Goal: Complete application form

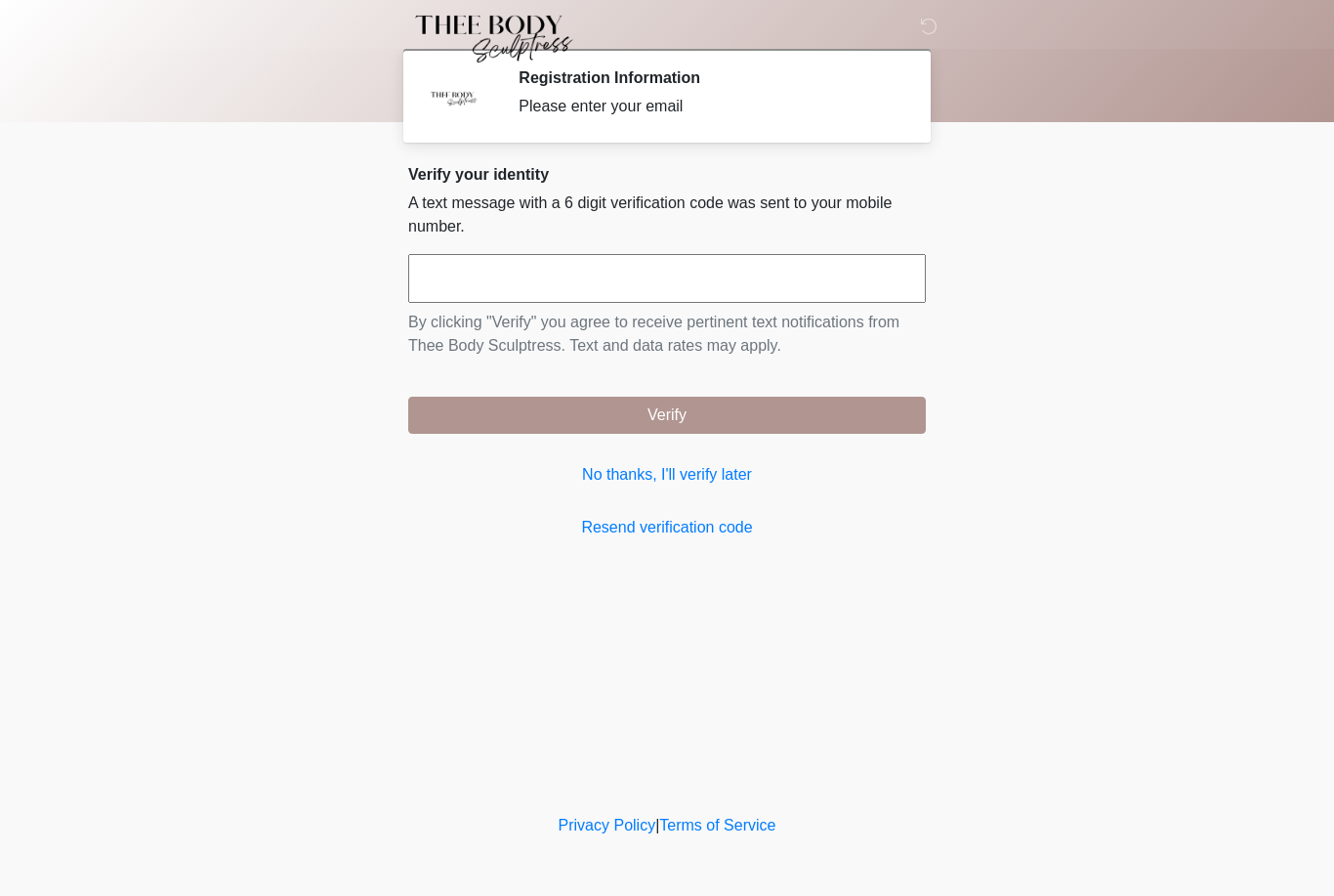
click at [746, 259] on input "text" at bounding box center [667, 278] width 518 height 49
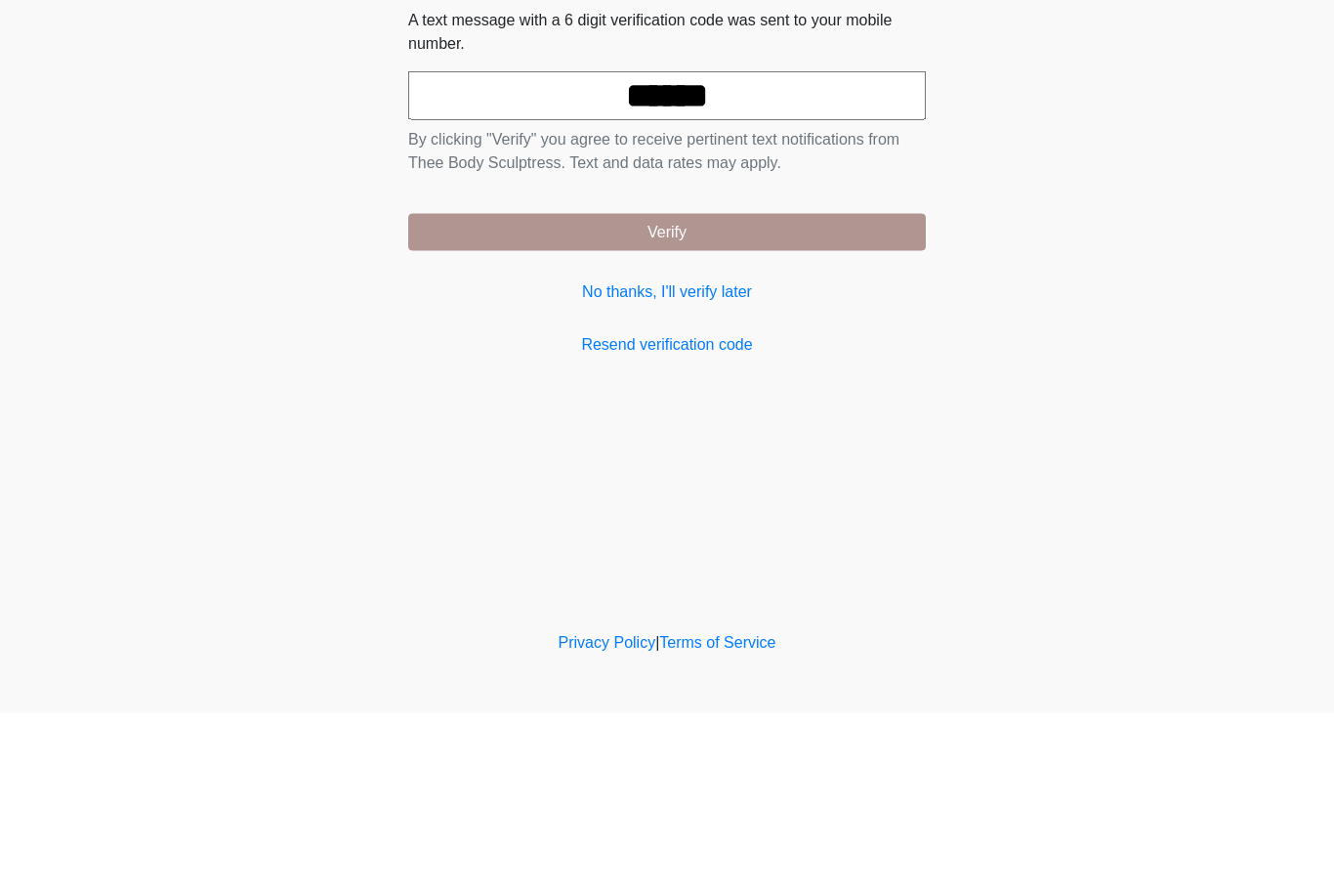
type input "******"
click at [785, 397] on button "Verify" at bounding box center [667, 416] width 518 height 37
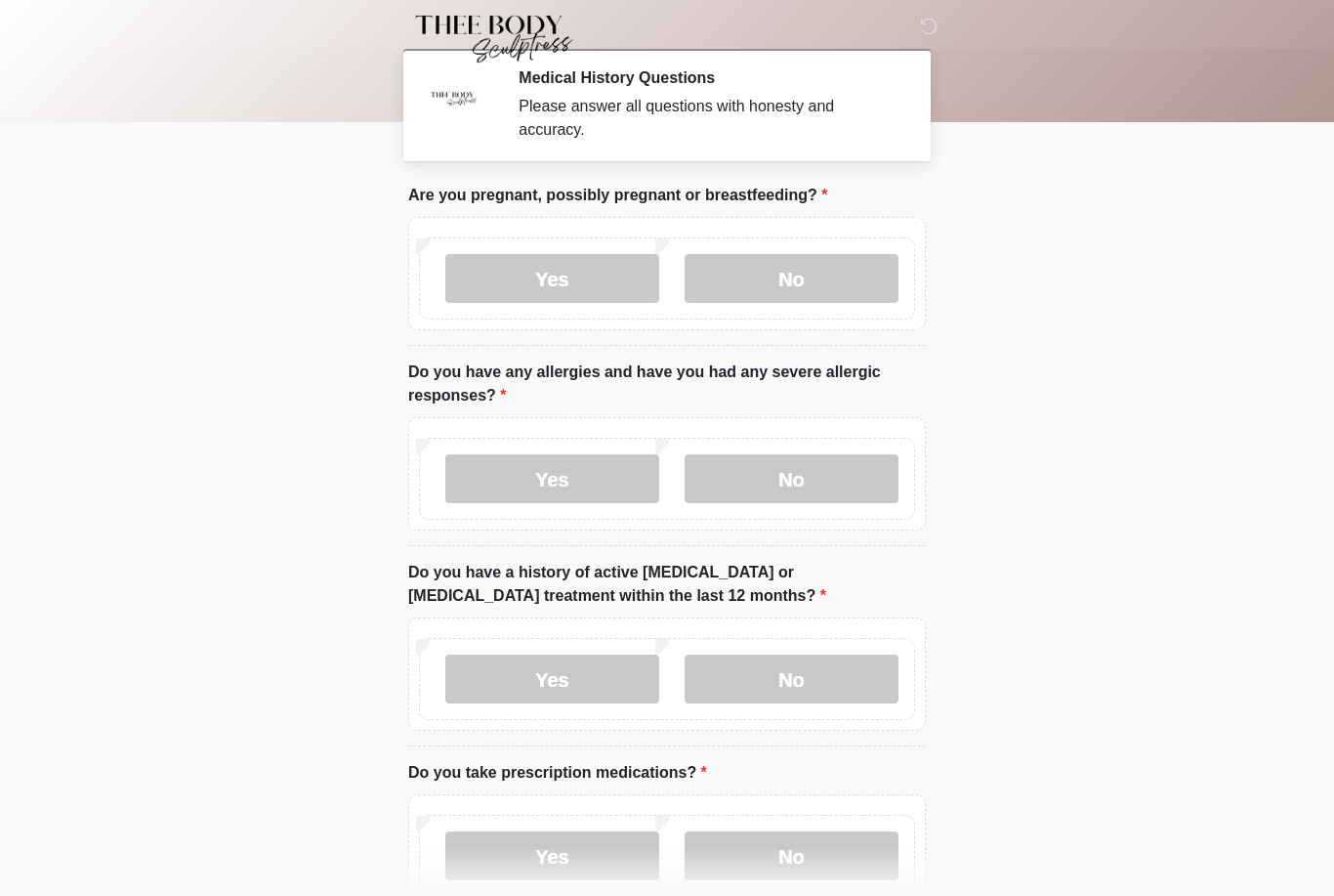
click at [792, 279] on label "No" at bounding box center [791, 278] width 214 height 49
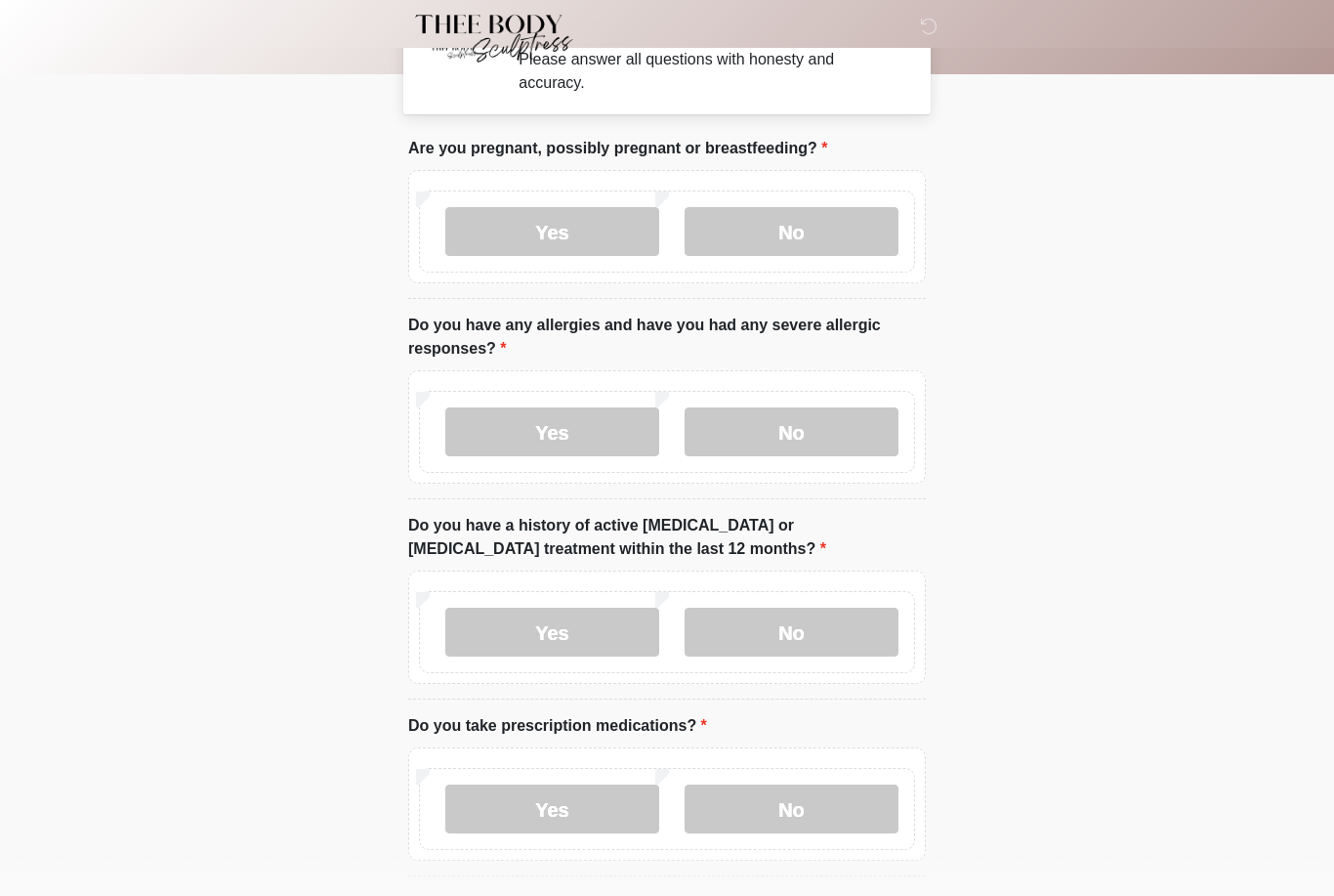
click at [823, 431] on label "No" at bounding box center [791, 432] width 214 height 49
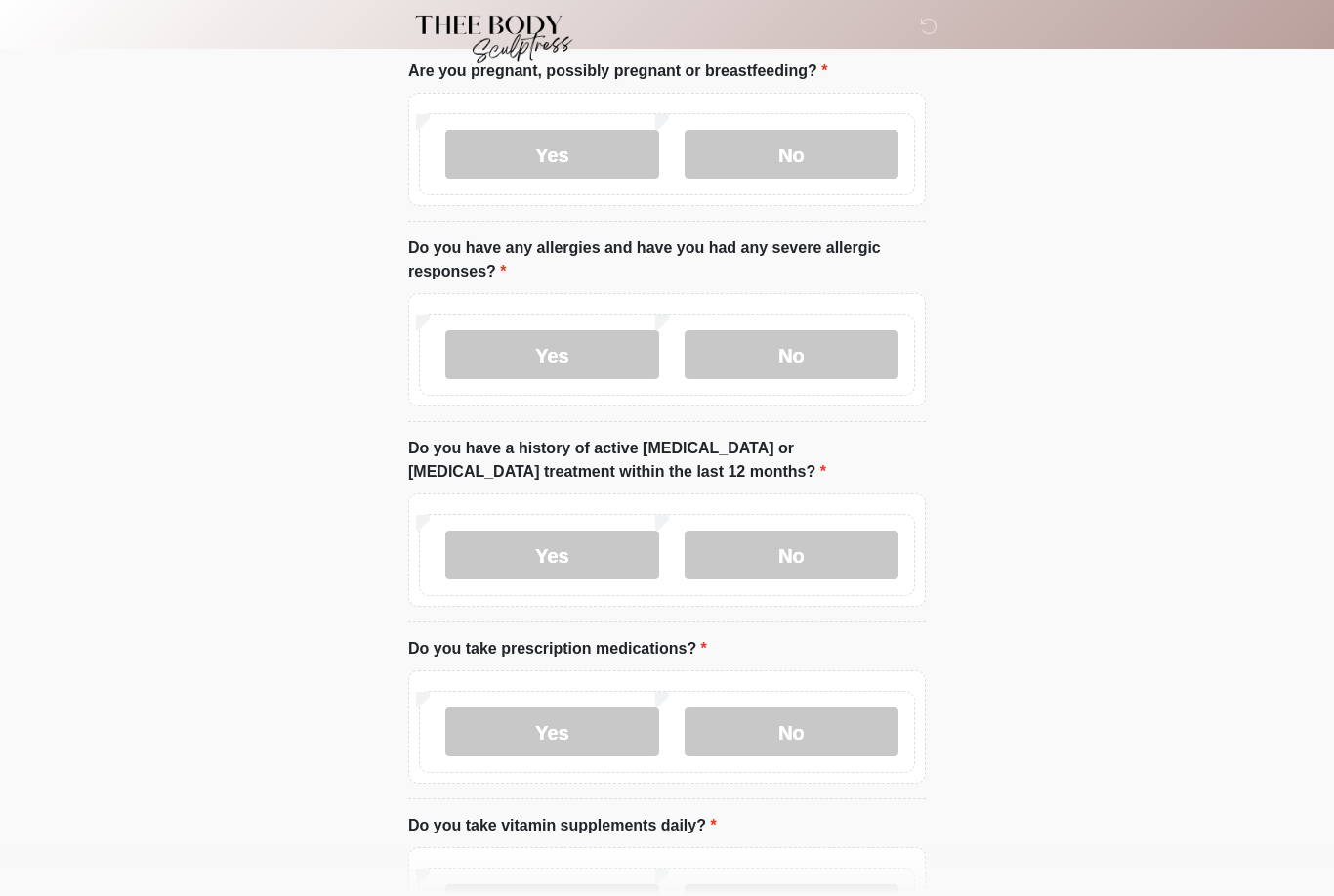
scroll to position [199, 0]
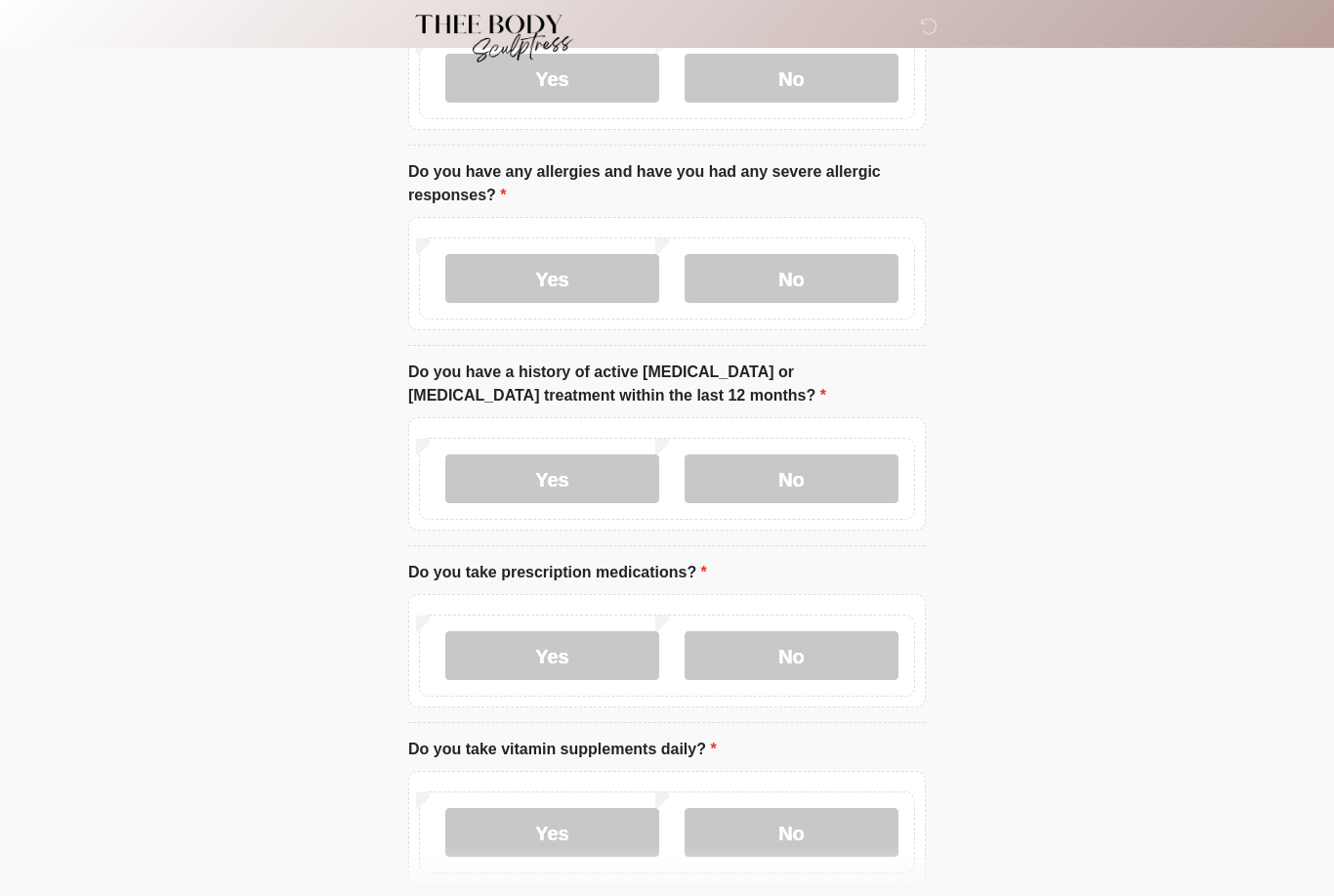
click at [861, 469] on label "No" at bounding box center [791, 479] width 214 height 49
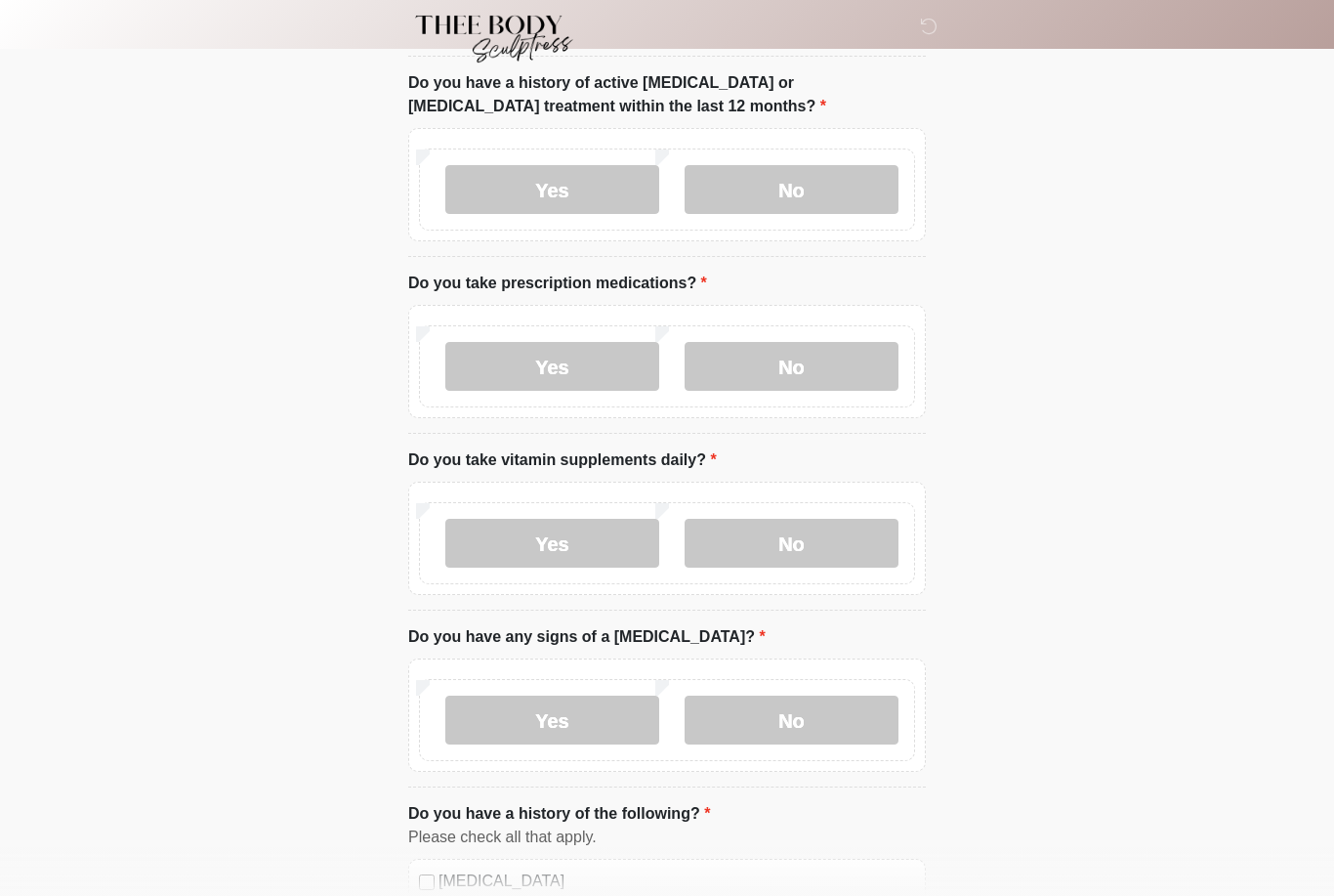
scroll to position [491, 0]
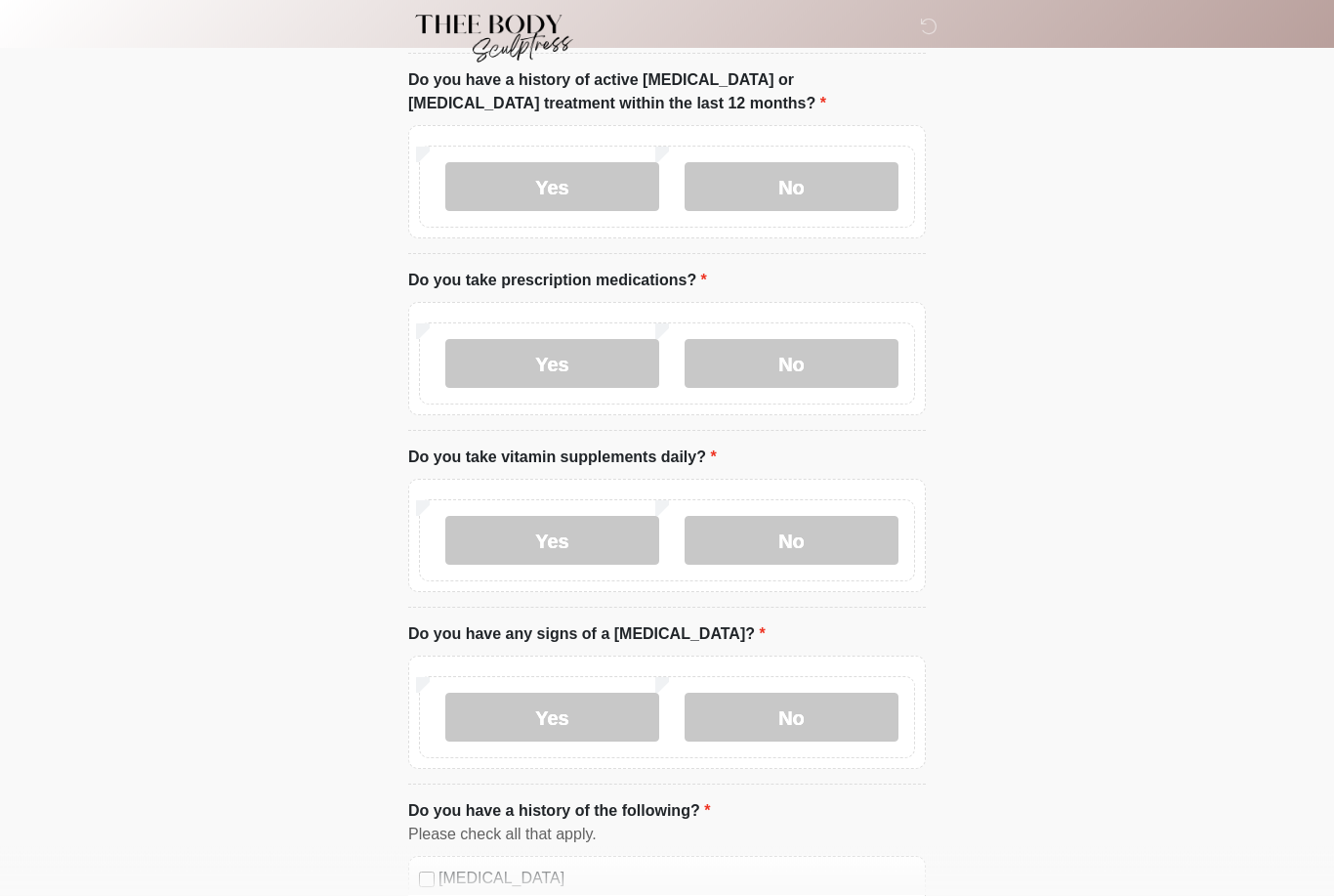
click at [801, 362] on label "No" at bounding box center [791, 365] width 214 height 49
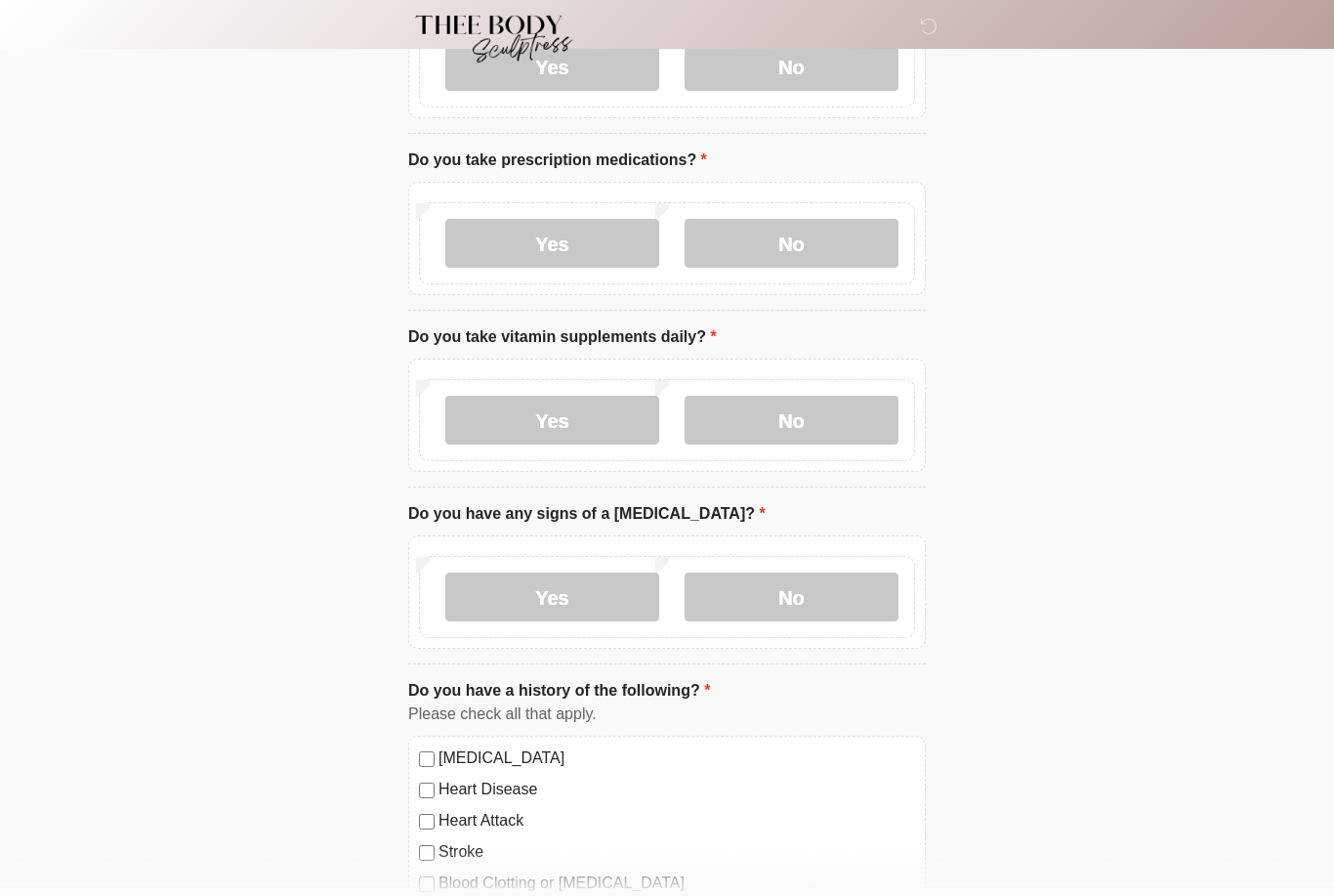
scroll to position [613, 0]
click at [833, 421] on label "No" at bounding box center [791, 421] width 214 height 49
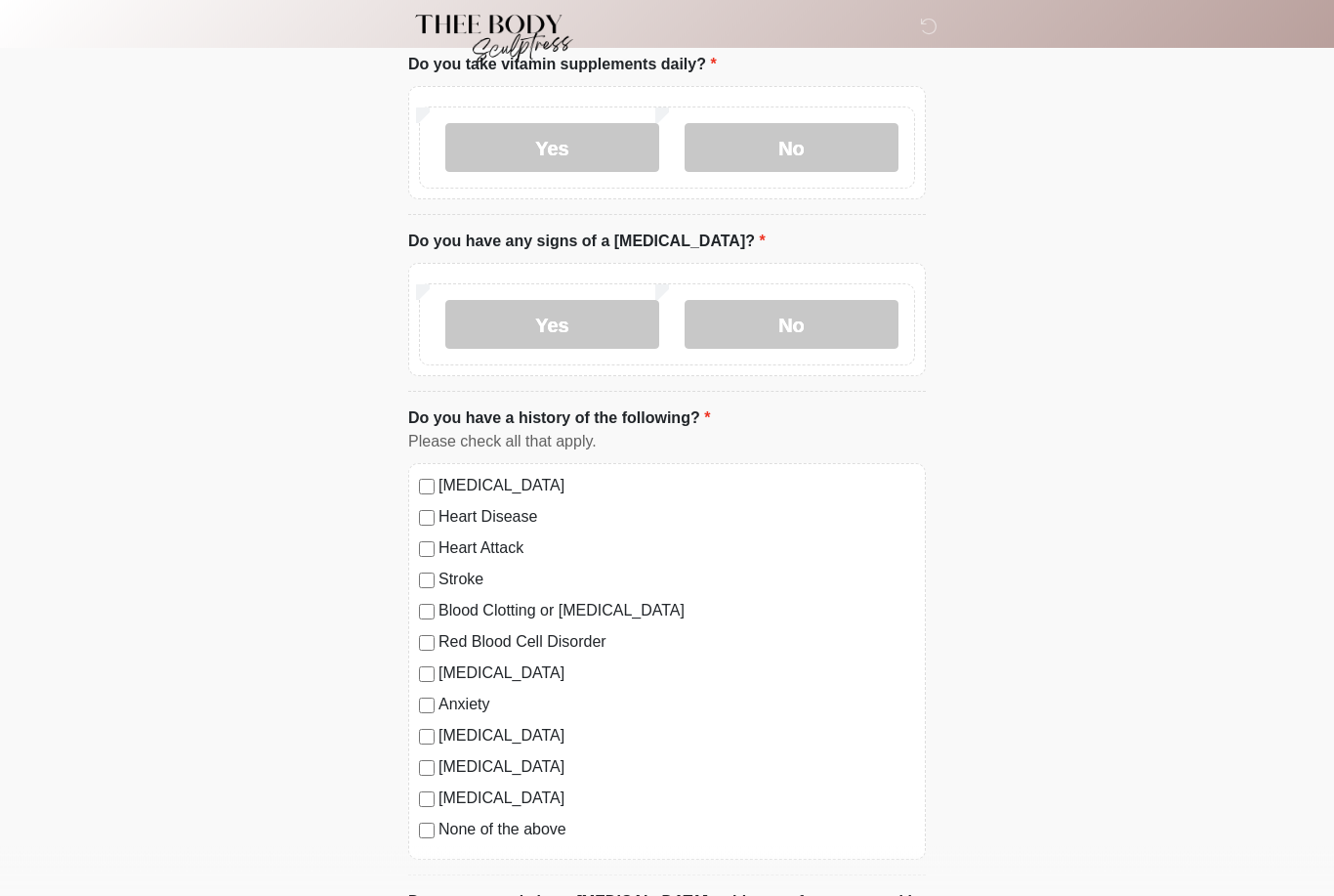
click at [844, 304] on label "No" at bounding box center [791, 325] width 214 height 49
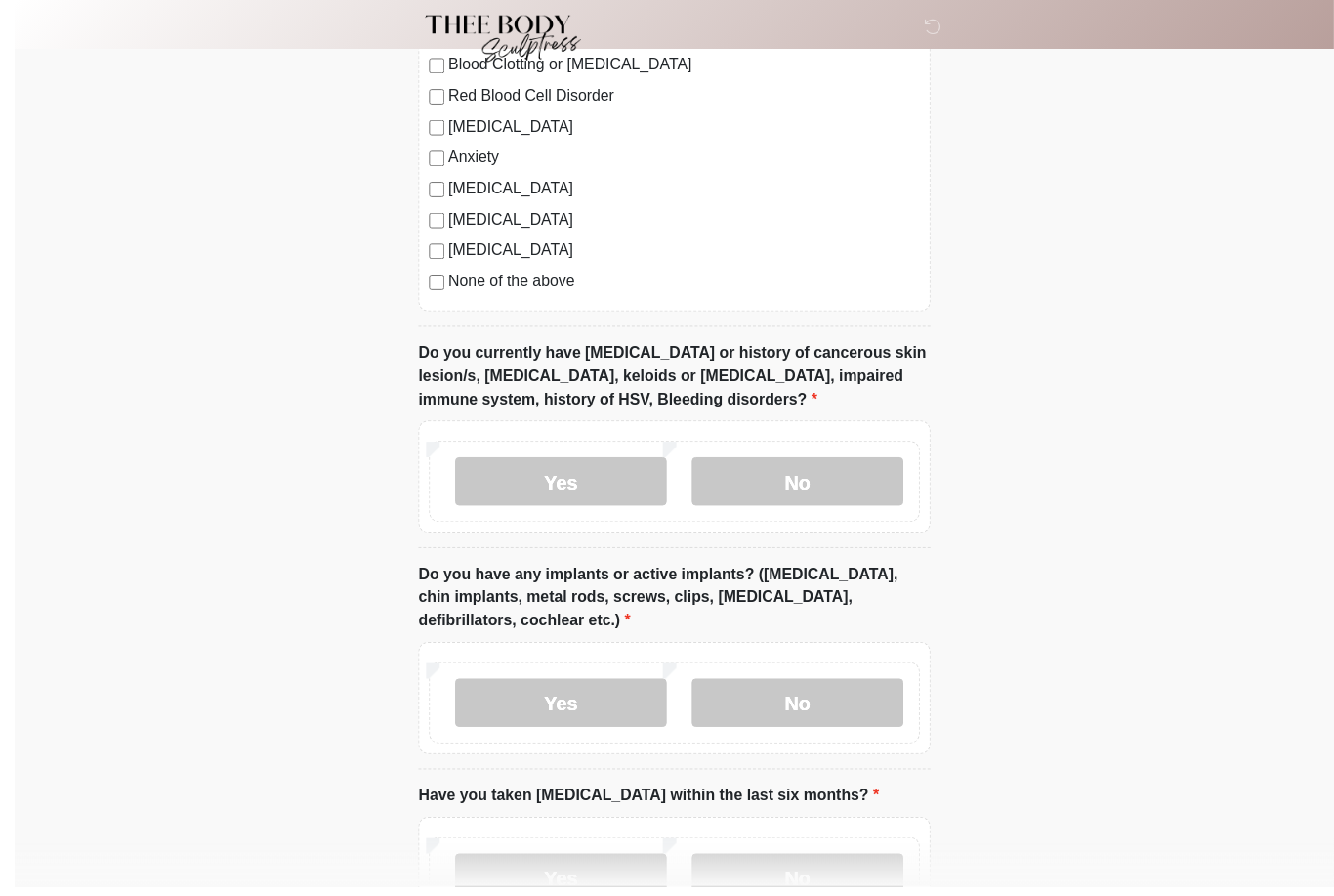
scroll to position [1442, 0]
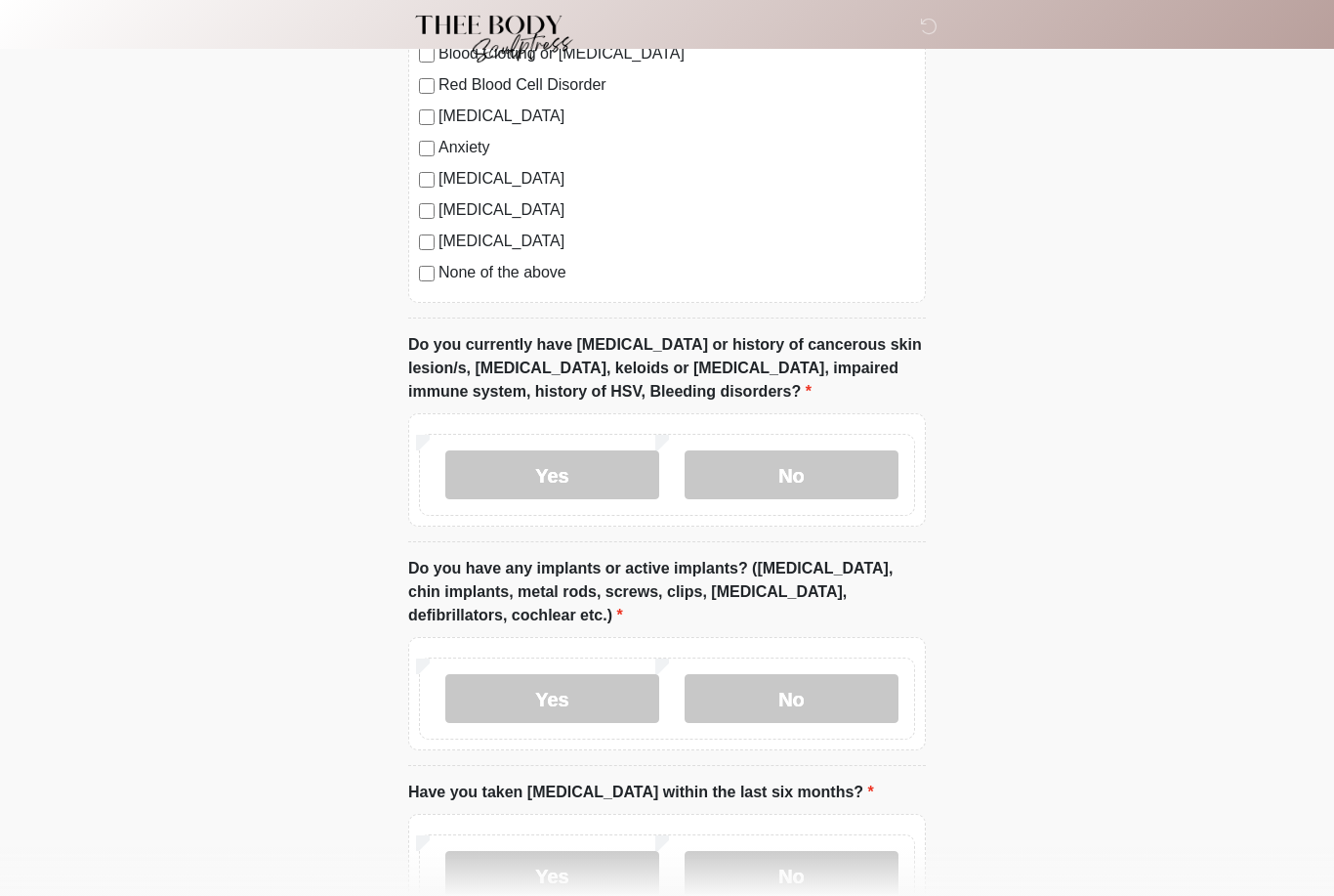
click at [821, 493] on label "No" at bounding box center [791, 474] width 214 height 49
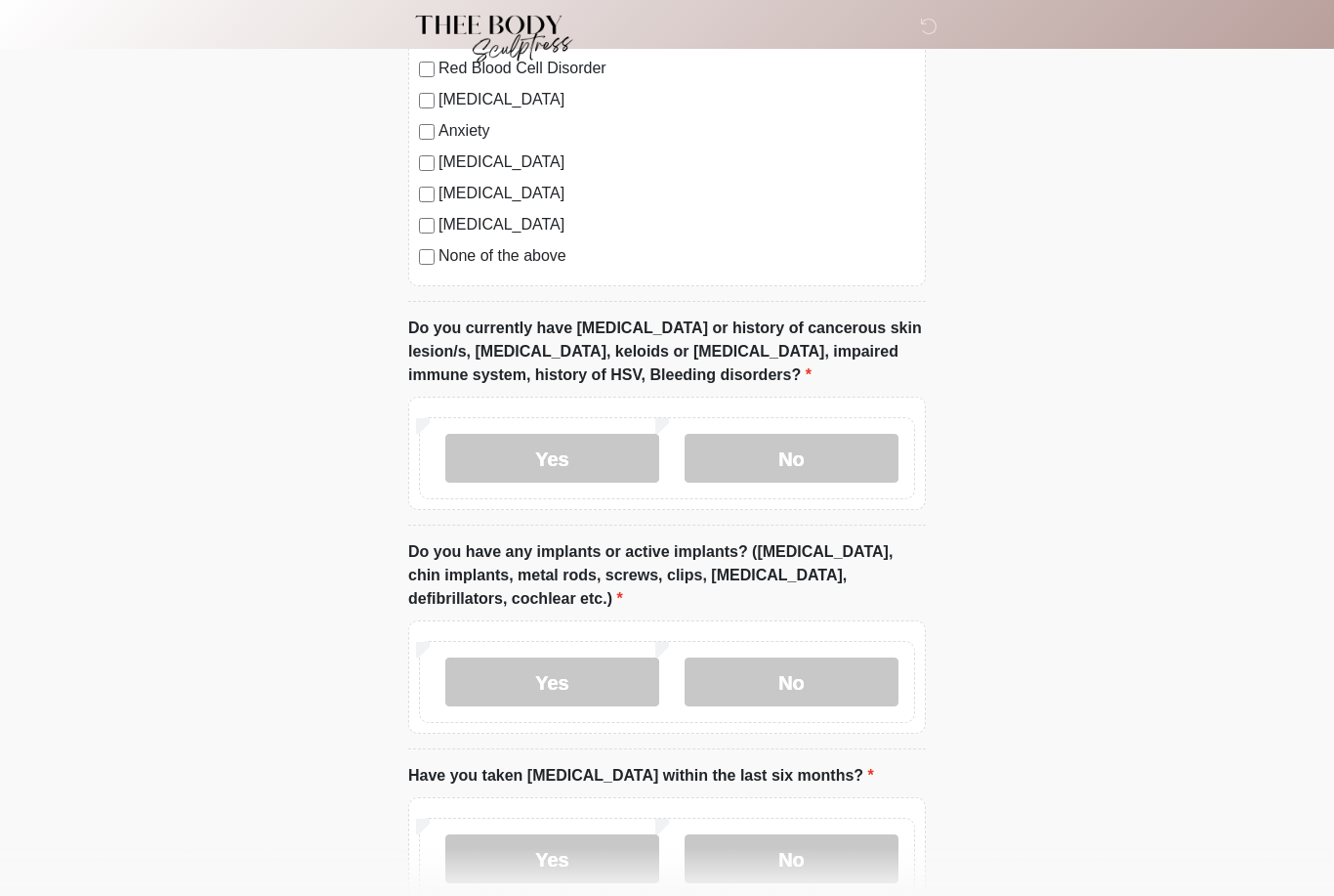
scroll to position [1579, 0]
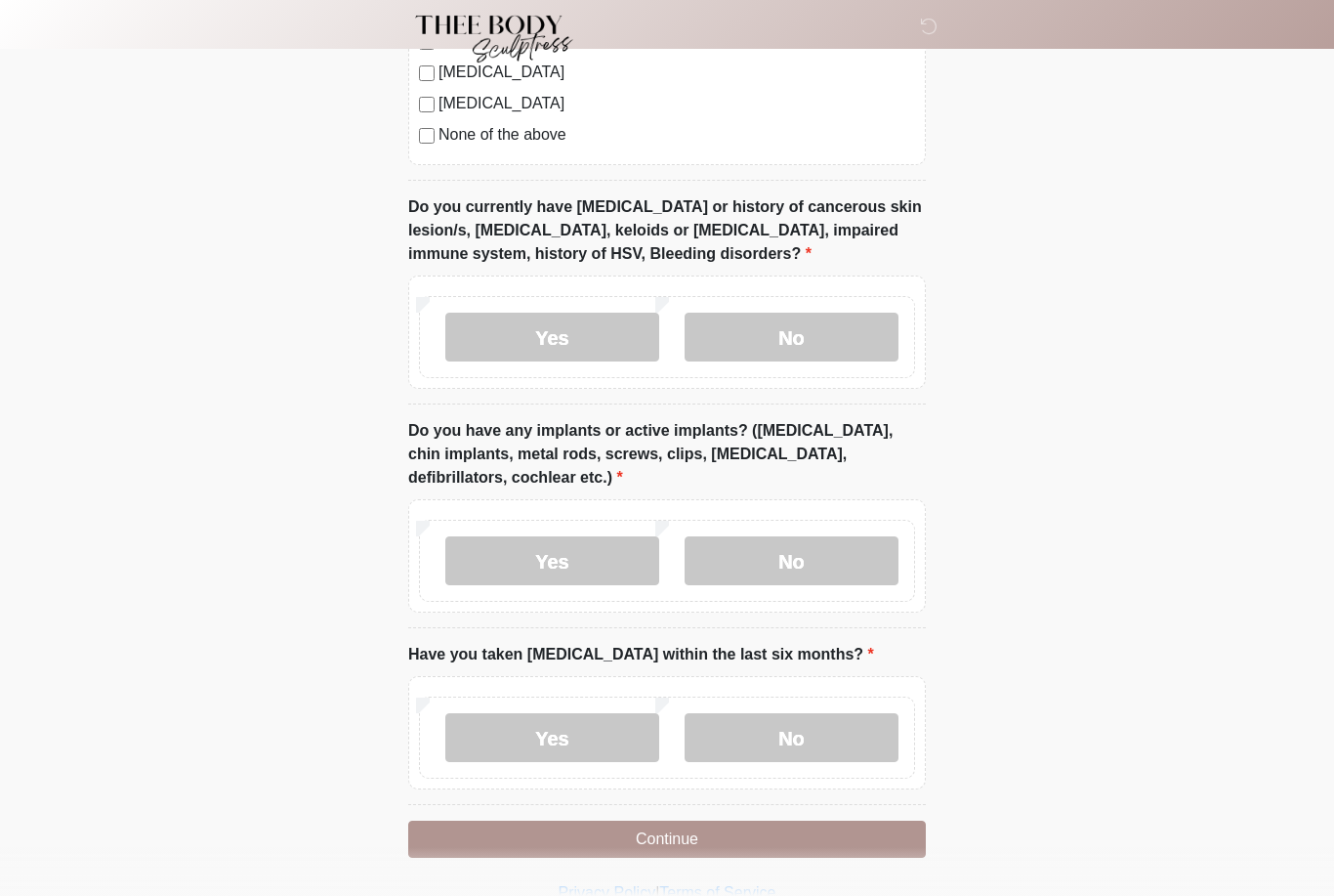
click at [832, 540] on label "No" at bounding box center [791, 561] width 214 height 49
click at [800, 740] on label "No" at bounding box center [791, 737] width 214 height 49
click at [737, 835] on button "Continue" at bounding box center [667, 839] width 518 height 37
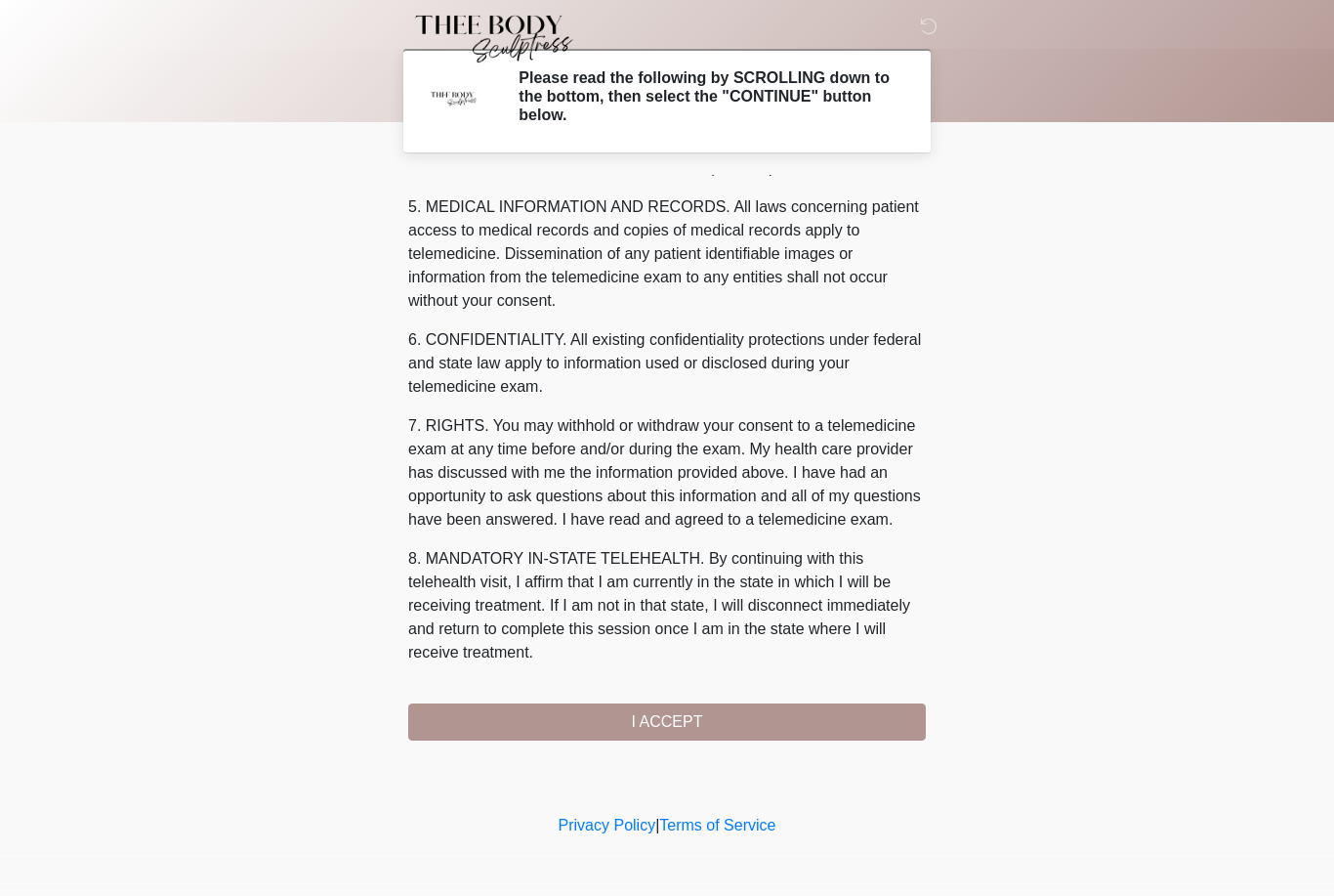
scroll to position [628, 0]
click at [716, 734] on button "I ACCEPT" at bounding box center [667, 722] width 518 height 37
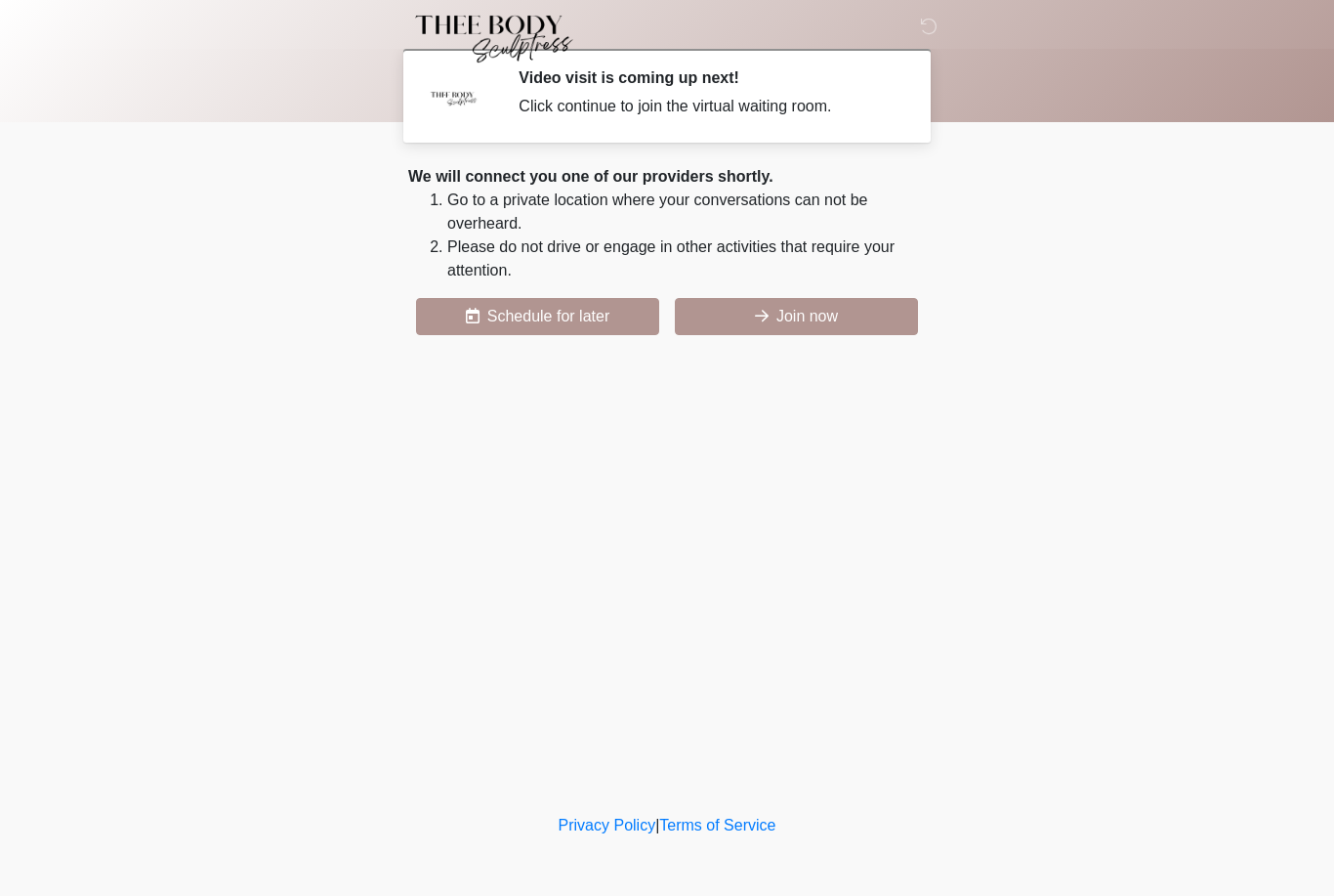
click at [779, 320] on button "Join now" at bounding box center [796, 317] width 243 height 37
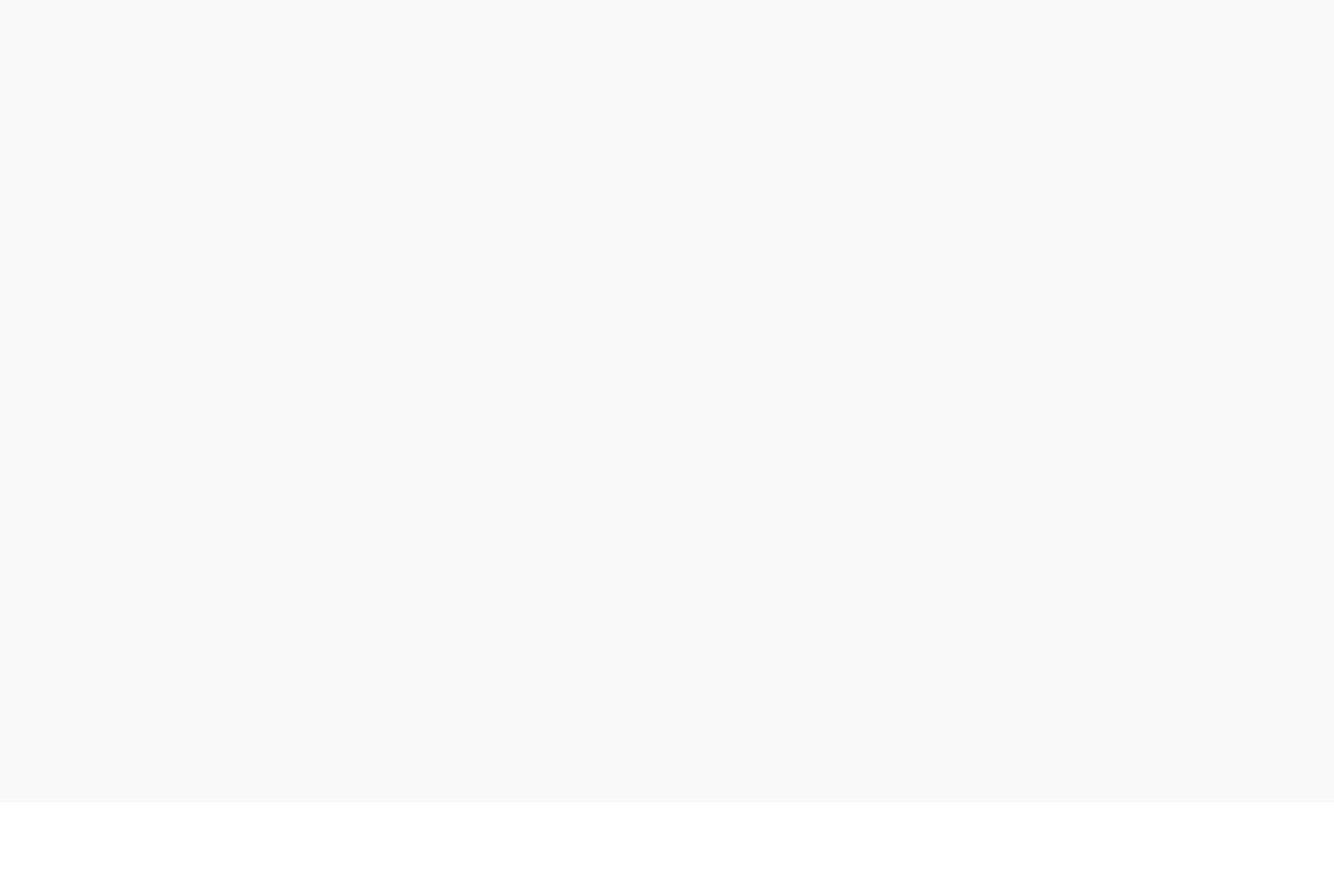
scroll to position [6, 0]
